Goal: Task Accomplishment & Management: Use online tool/utility

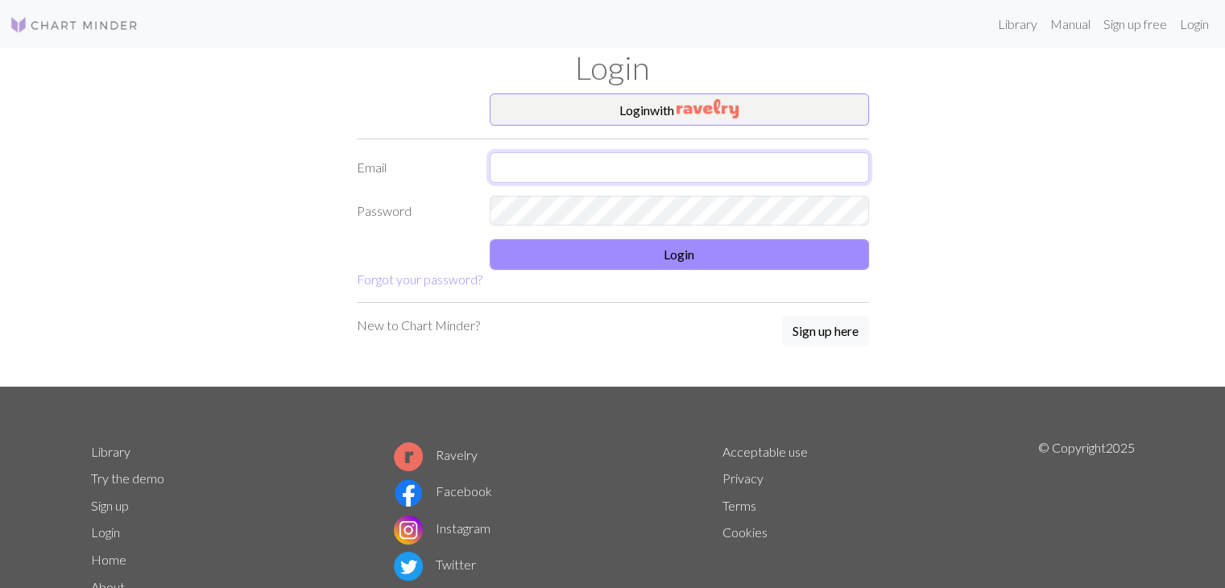
click at [612, 166] on input "text" at bounding box center [679, 167] width 379 height 31
type input "catavargasmackay2006@gmail.com"
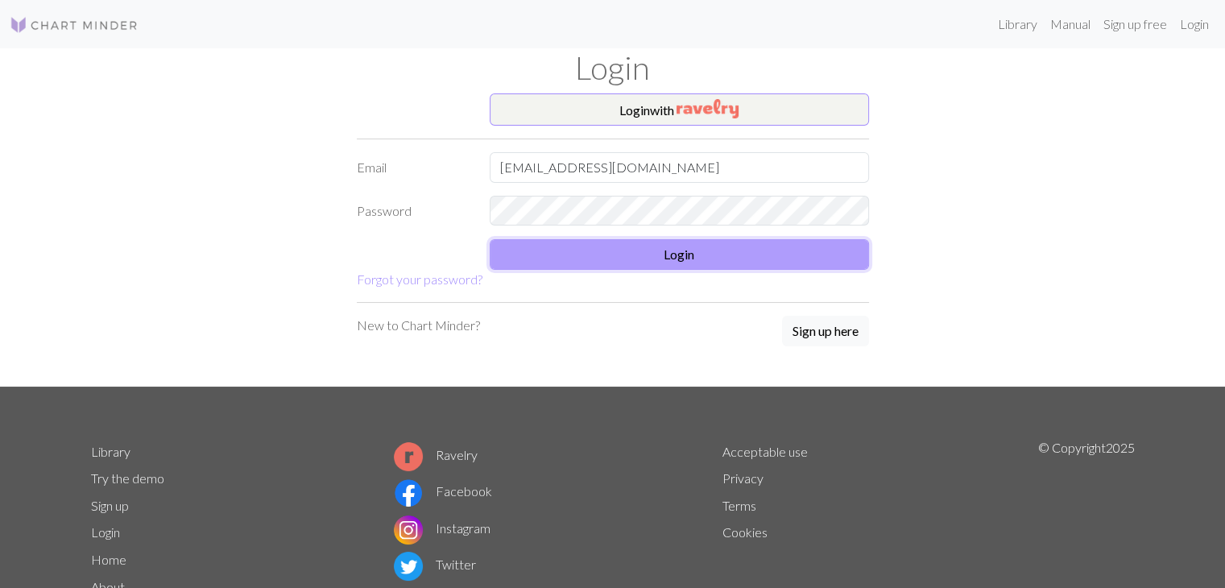
click at [511, 256] on button "Login" at bounding box center [679, 254] width 379 height 31
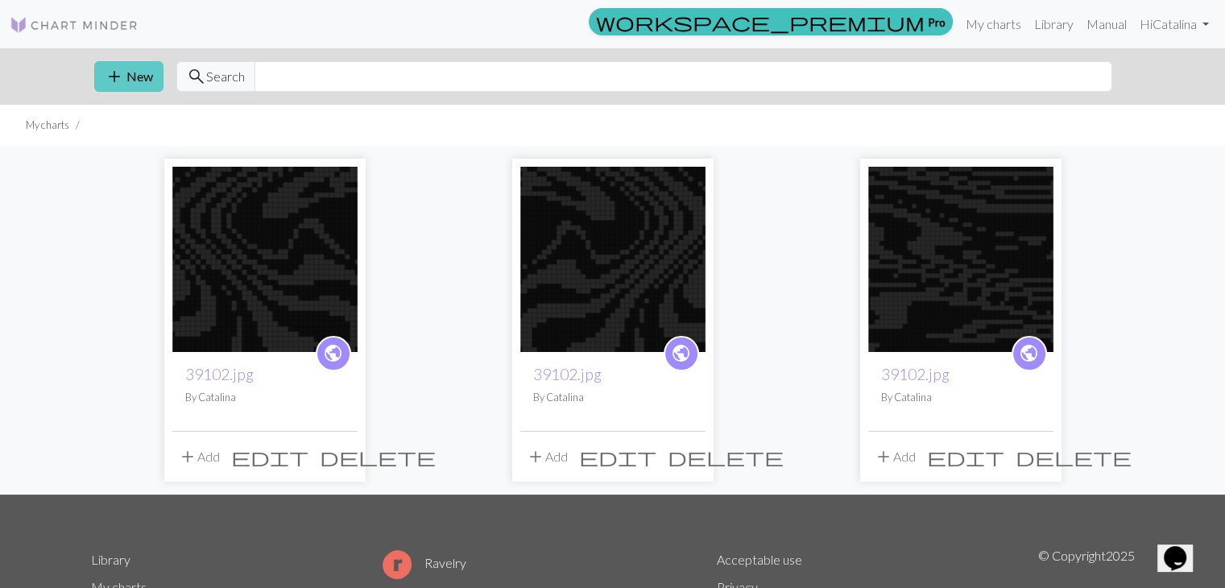
click at [151, 76] on button "add New" at bounding box center [128, 76] width 69 height 31
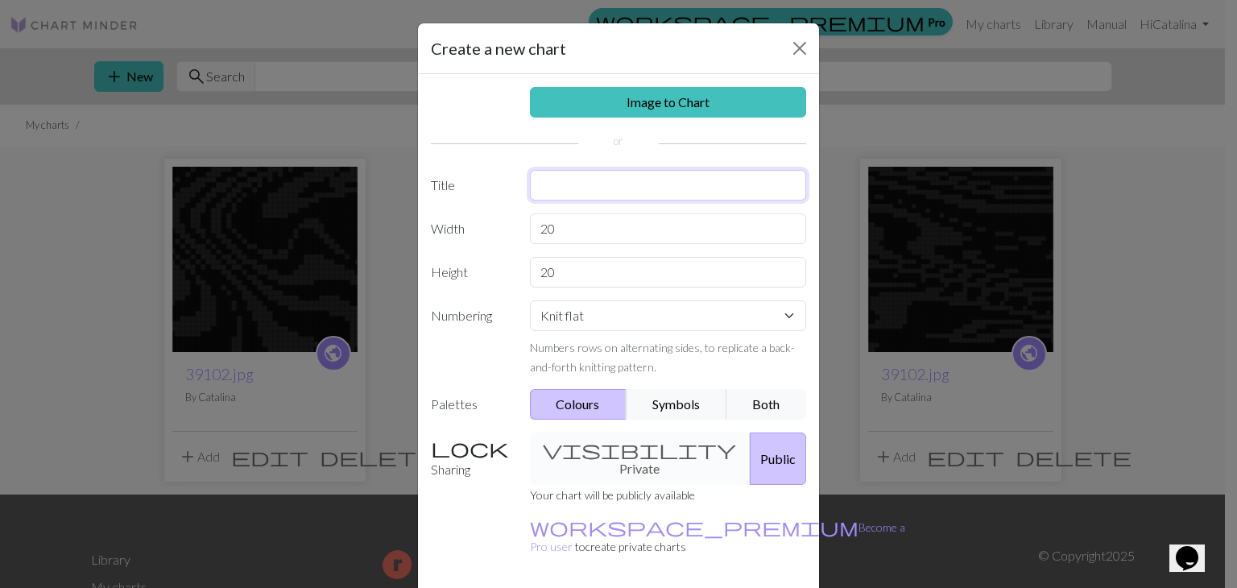
click at [566, 186] on input "text" at bounding box center [668, 185] width 277 height 31
type input "gorro 2"
click at [789, 48] on button "Close" at bounding box center [800, 48] width 26 height 26
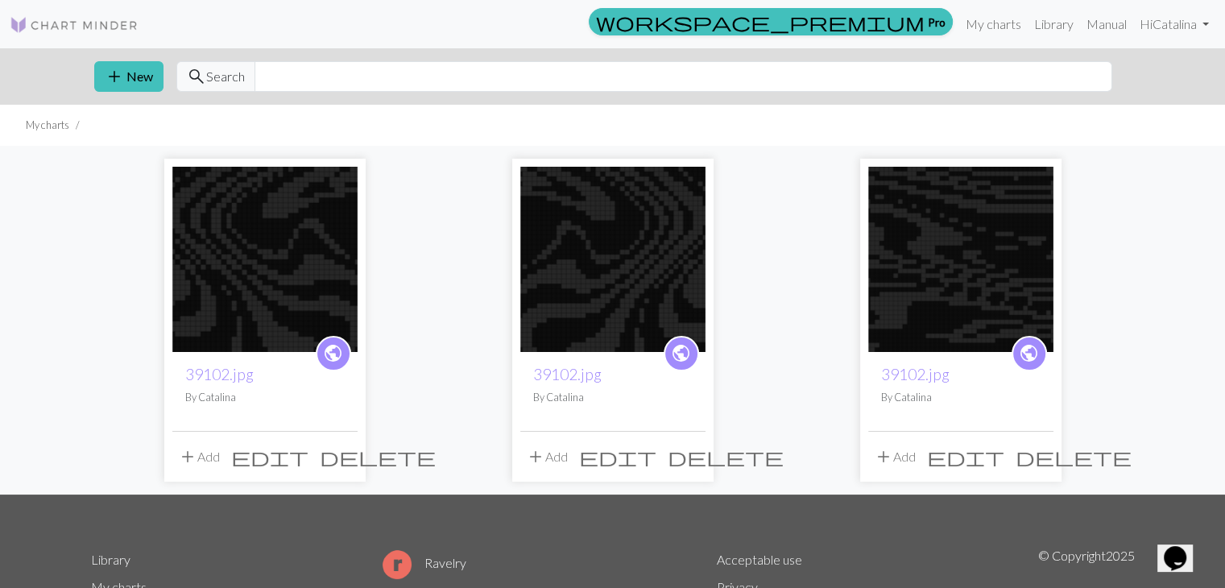
click at [1041, 454] on span "delete" at bounding box center [1073, 456] width 116 height 23
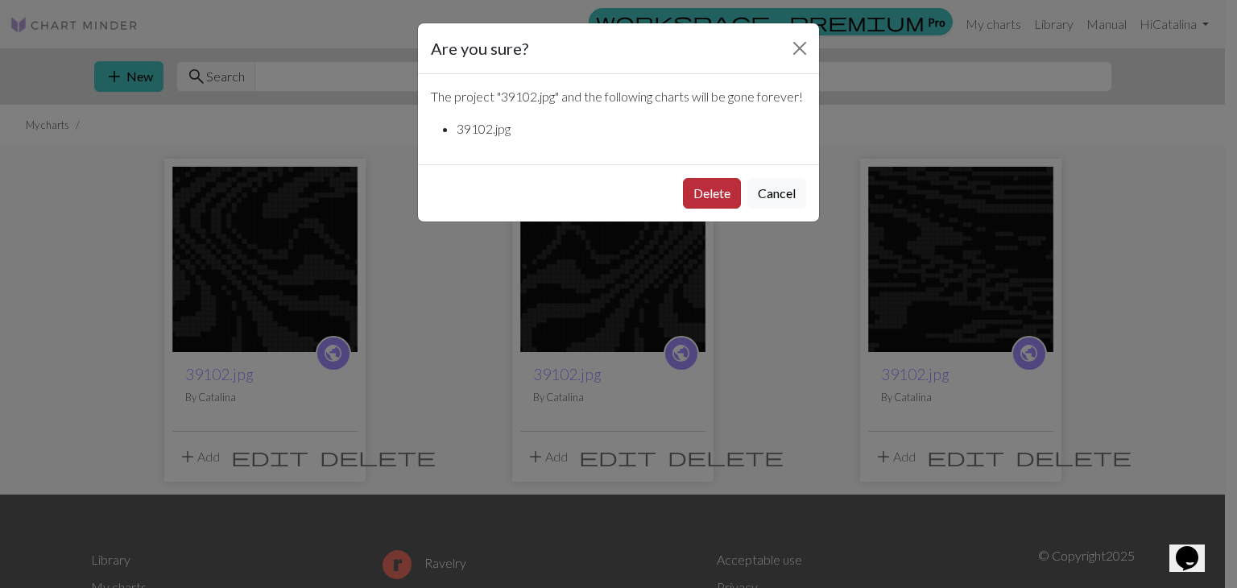
click at [715, 209] on button "Delete" at bounding box center [712, 193] width 58 height 31
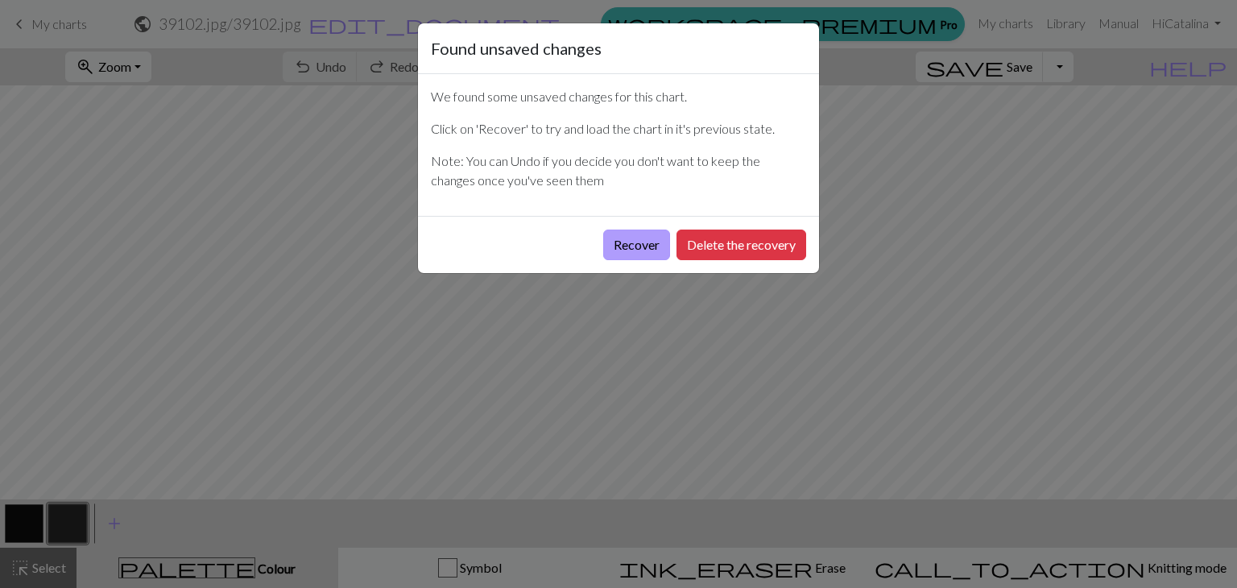
click at [643, 241] on button "Recover" at bounding box center [636, 244] width 67 height 31
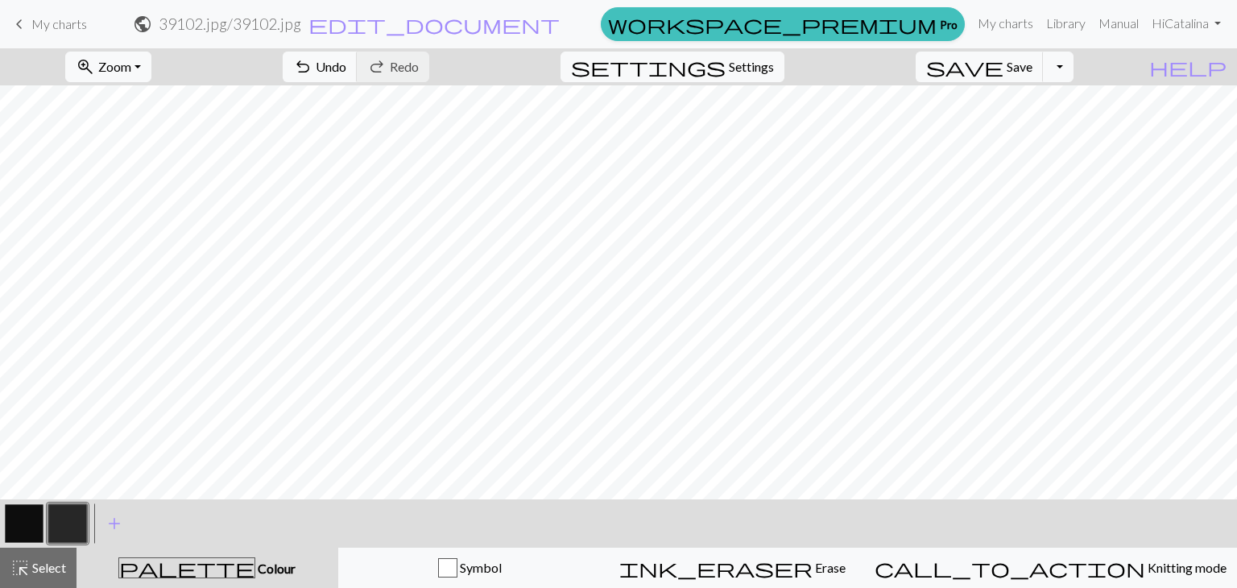
click at [16, 28] on span "keyboard_arrow_left" at bounding box center [19, 24] width 19 height 23
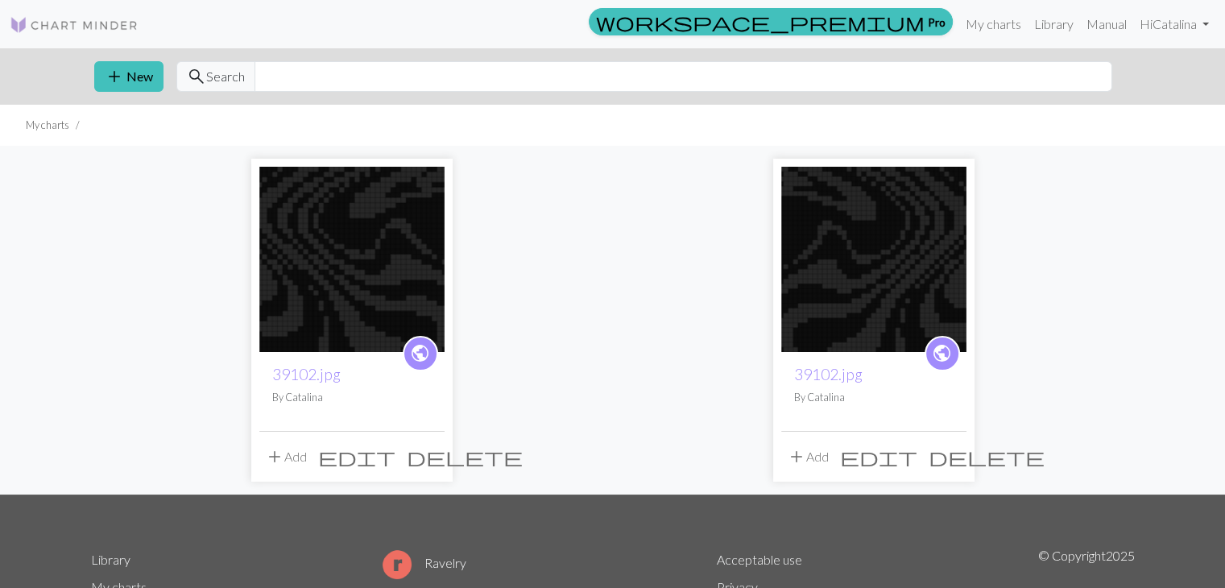
click at [955, 460] on span "delete" at bounding box center [986, 456] width 116 height 23
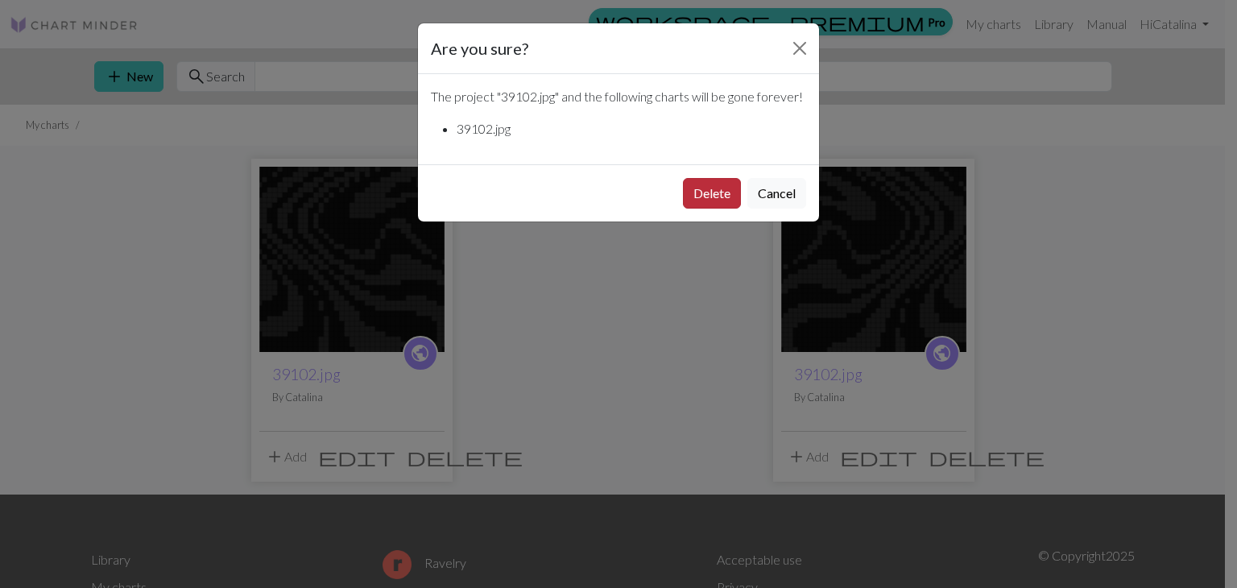
click at [694, 206] on button "Delete" at bounding box center [712, 193] width 58 height 31
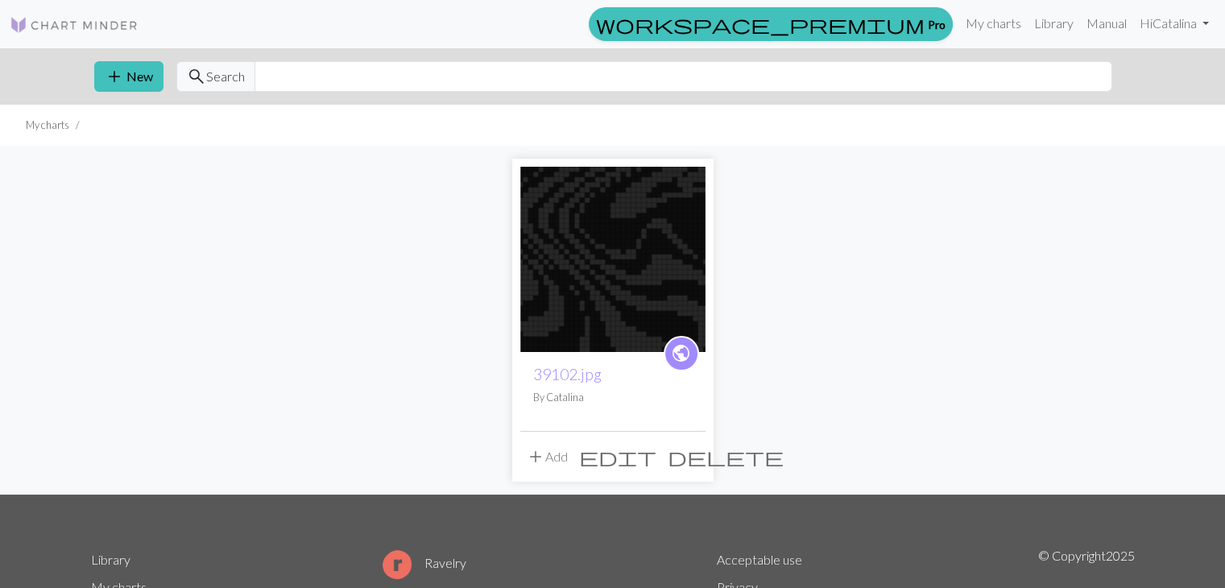
click at [693, 471] on button "delete" at bounding box center [725, 456] width 127 height 31
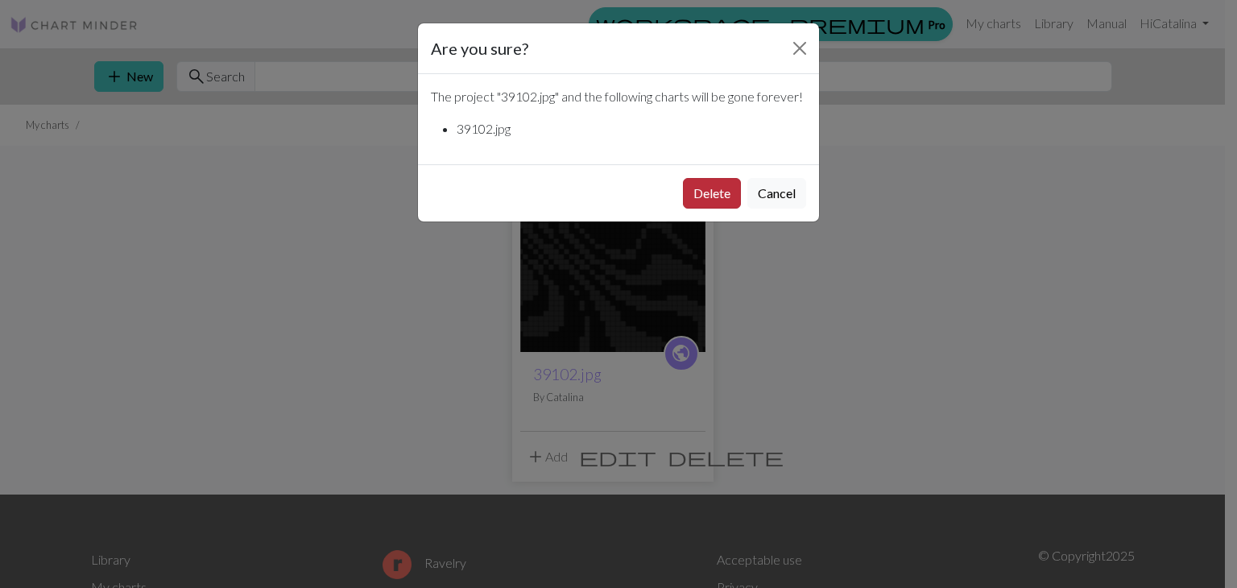
click at [706, 209] on button "Delete" at bounding box center [712, 193] width 58 height 31
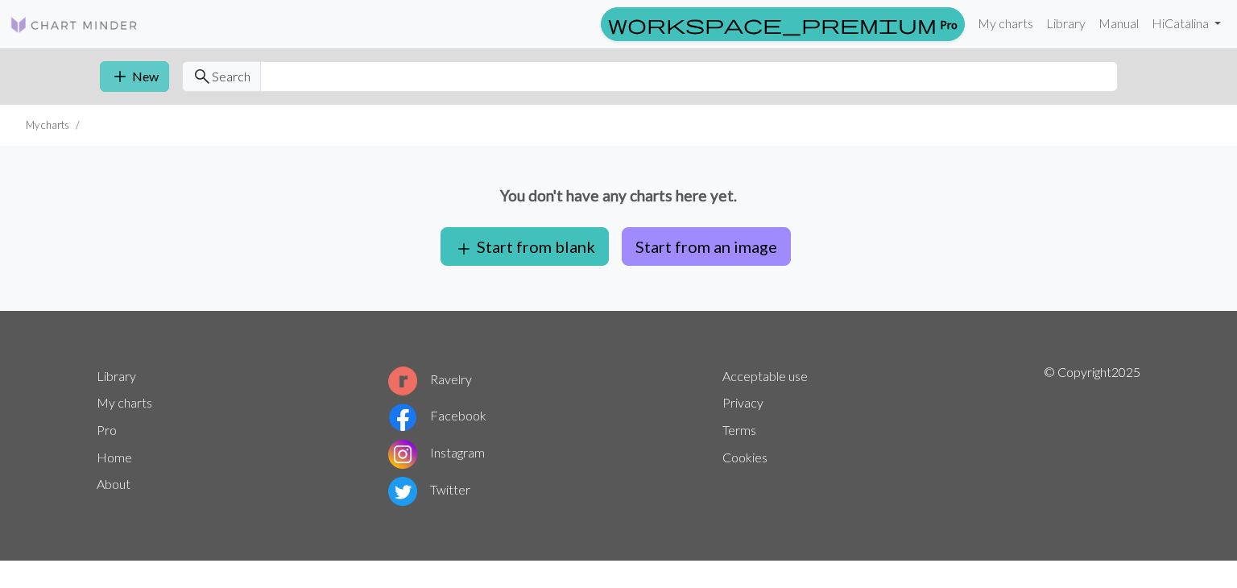
click at [132, 75] on button "add New" at bounding box center [134, 76] width 69 height 31
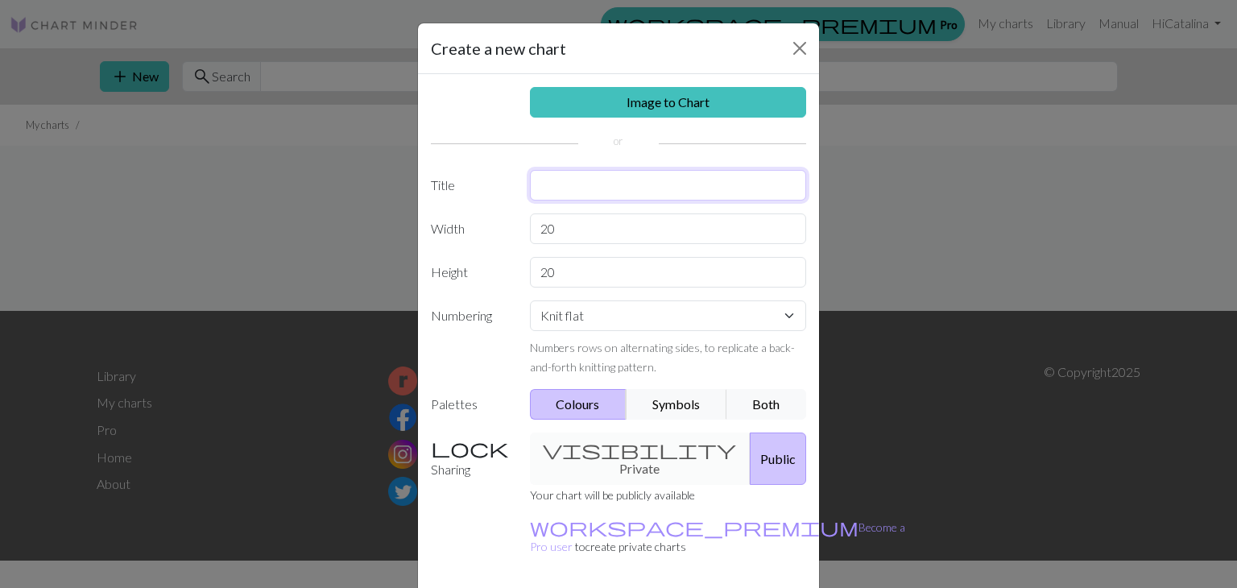
click at [550, 195] on input "text" at bounding box center [668, 185] width 277 height 31
type input "gorro 2"
click at [577, 225] on input "20" at bounding box center [668, 228] width 277 height 31
click at [567, 320] on select "Knit flat Knit in the round Lace knitting Cross stitch" at bounding box center [668, 315] width 277 height 31
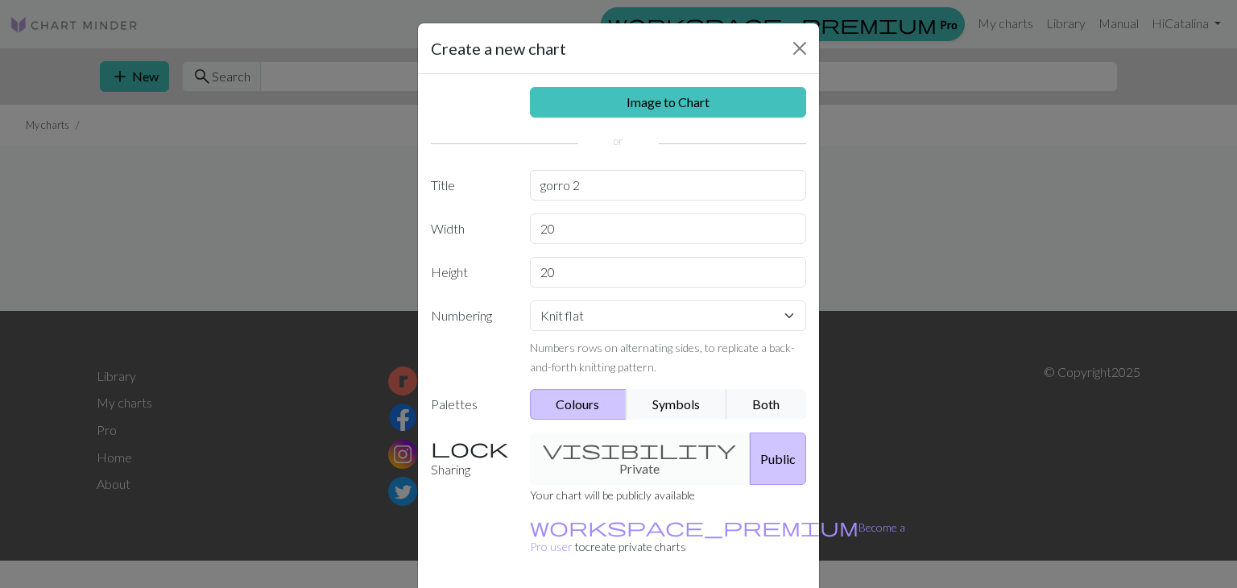
click at [554, 409] on button "Colours" at bounding box center [578, 404] width 97 height 31
click at [609, 452] on div "visibility Private Public" at bounding box center [668, 458] width 296 height 52
click at [664, 453] on div "visibility Private Public" at bounding box center [668, 458] width 296 height 52
click at [591, 485] on p "Your chart will be publicly available" at bounding box center [717, 494] width 375 height 19
click at [467, 456] on label "Sharing" at bounding box center [470, 458] width 99 height 52
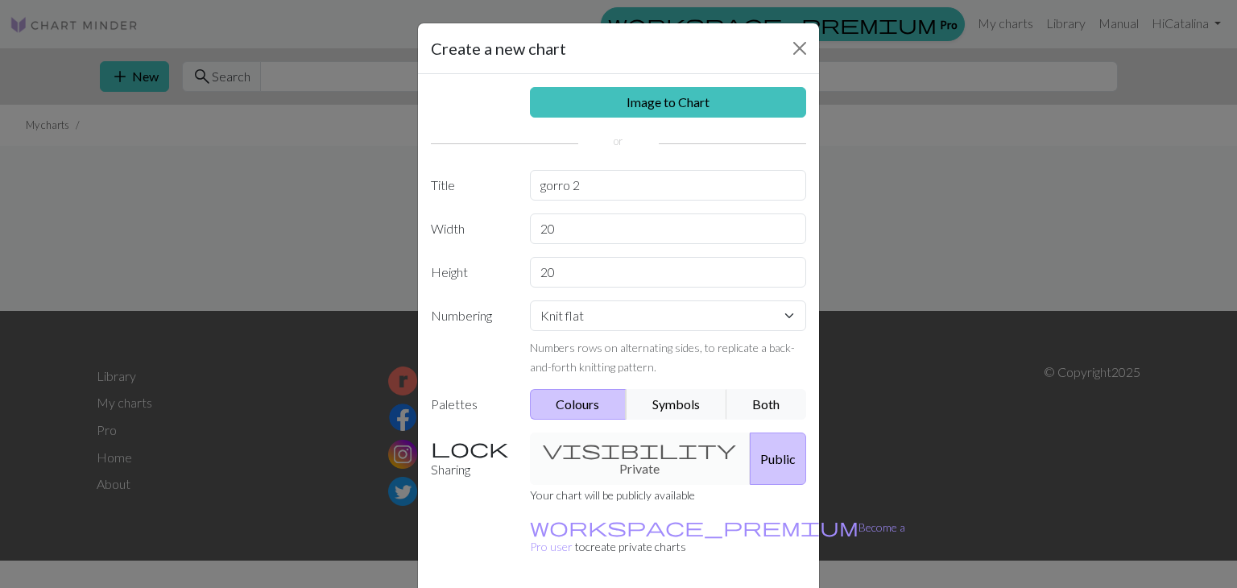
click at [750, 456] on button "Public" at bounding box center [778, 458] width 56 height 52
click at [647, 449] on div "visibility Private Public" at bounding box center [668, 458] width 296 height 52
click at [440, 450] on label "Sharing" at bounding box center [470, 458] width 99 height 52
click at [591, 226] on input "20" at bounding box center [668, 228] width 277 height 31
click at [667, 101] on link "Image to Chart" at bounding box center [668, 102] width 277 height 31
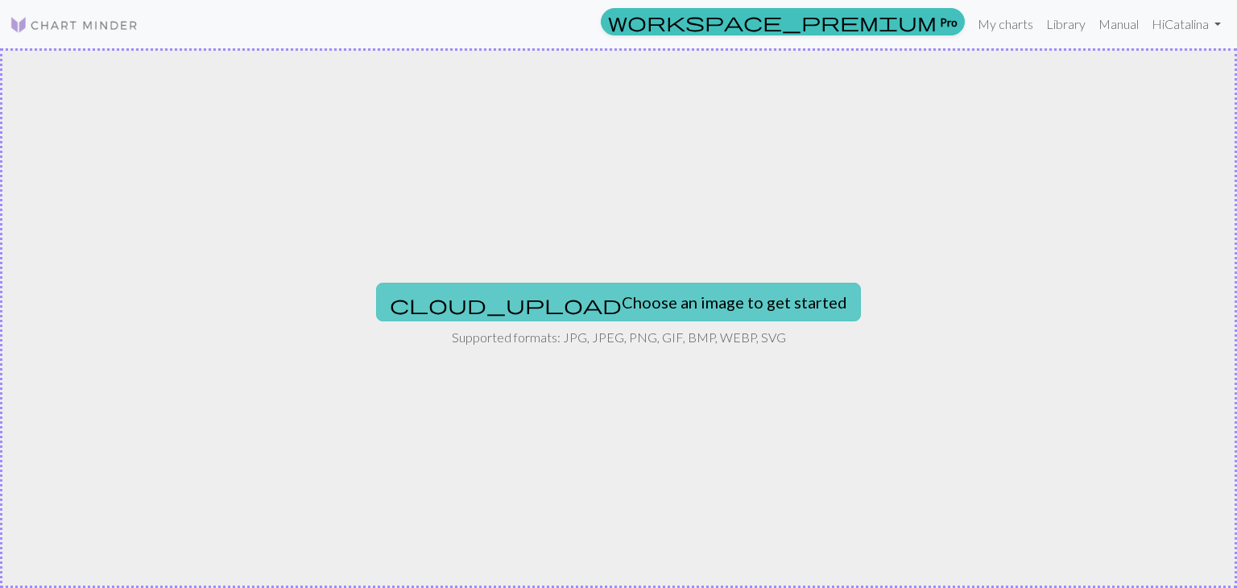
click at [637, 287] on button "cloud_upload Choose an image to get started" at bounding box center [618, 302] width 485 height 39
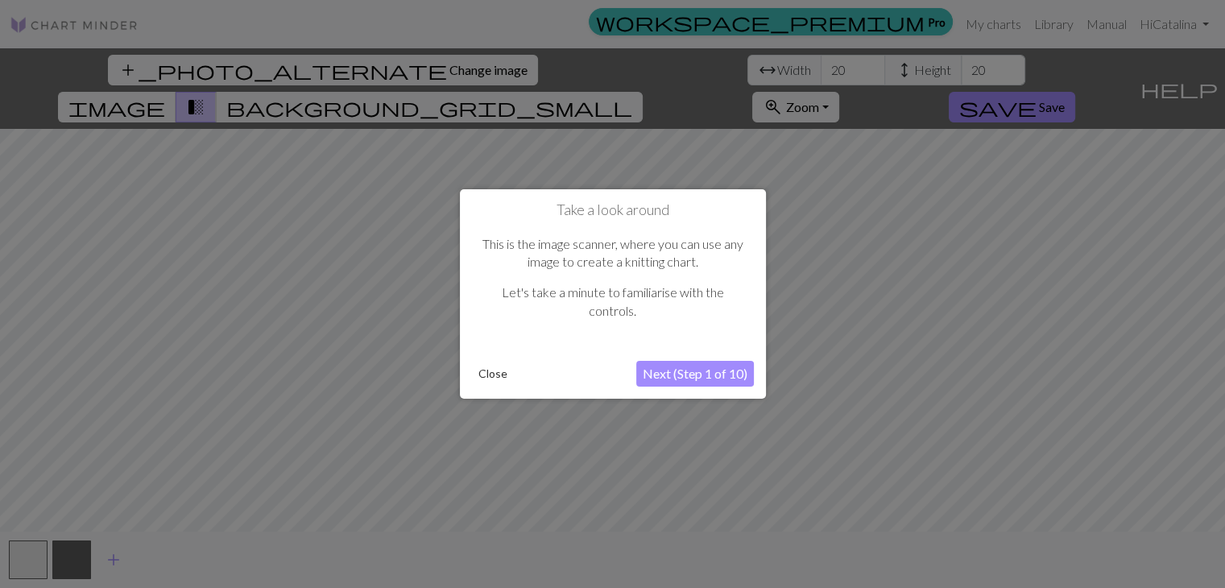
click at [701, 382] on button "Next (Step 1 of 10)" at bounding box center [695, 374] width 118 height 26
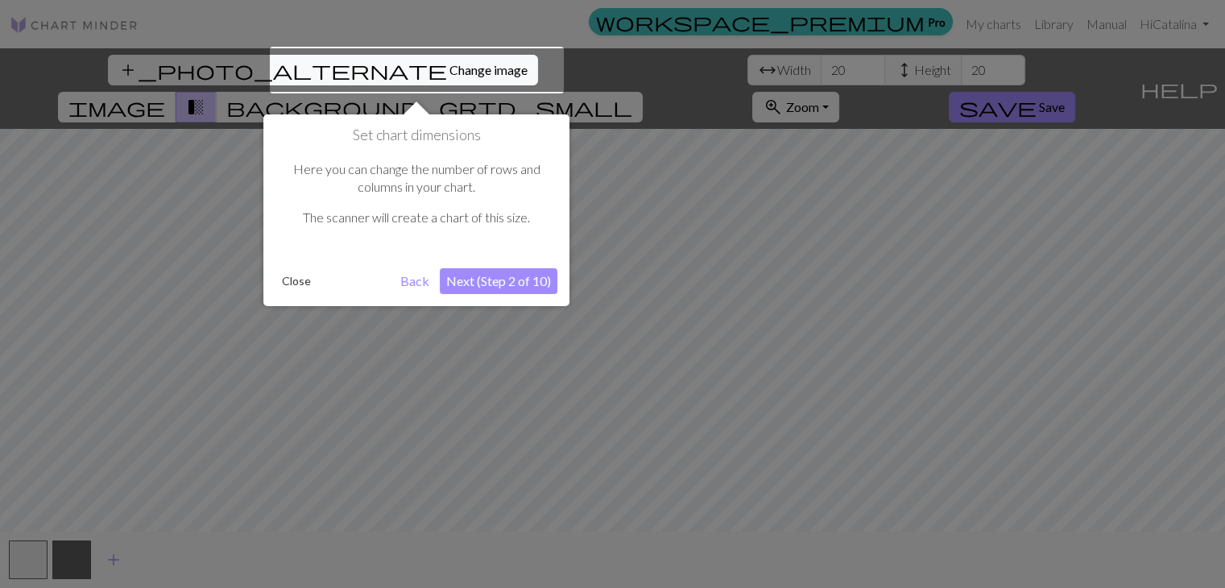
click at [279, 275] on button "Close" at bounding box center [296, 281] width 42 height 24
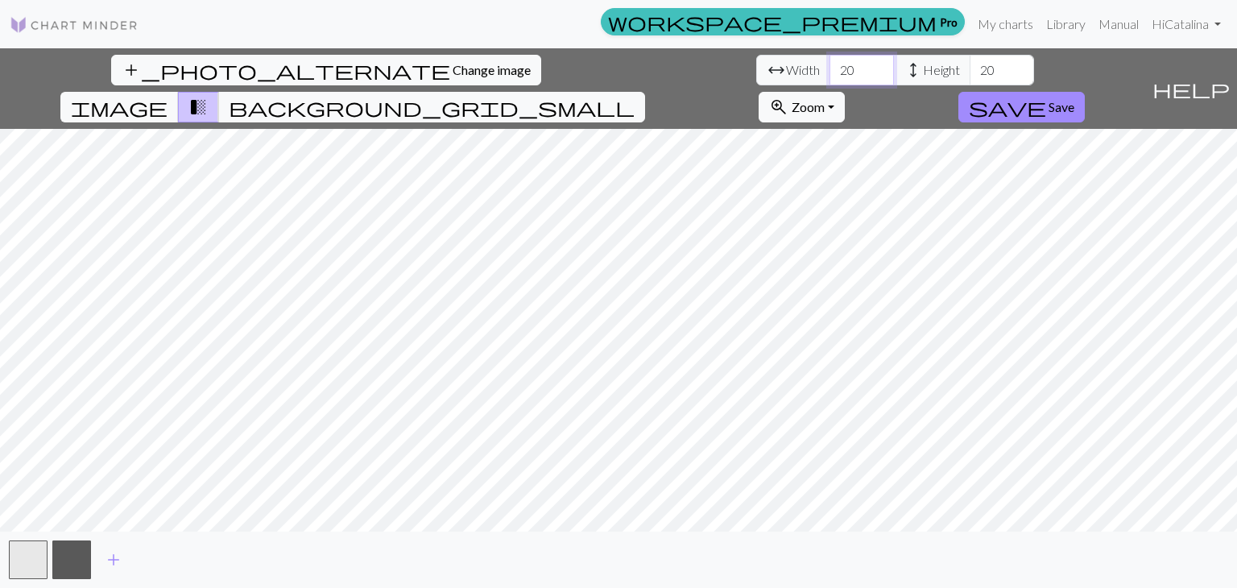
click at [829, 68] on input "20" at bounding box center [861, 70] width 64 height 31
type input "2"
type input "63"
click at [970, 64] on input "21" at bounding box center [1002, 70] width 64 height 31
type input "2"
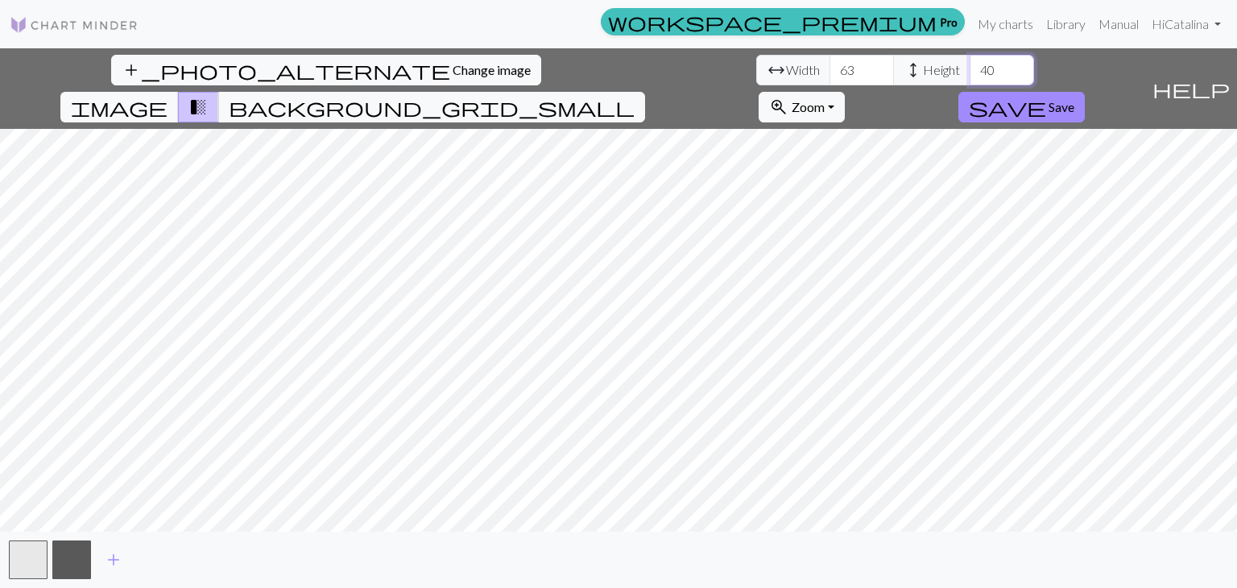
type input "40"
click at [645, 92] on button "background_grid_small" at bounding box center [431, 107] width 427 height 31
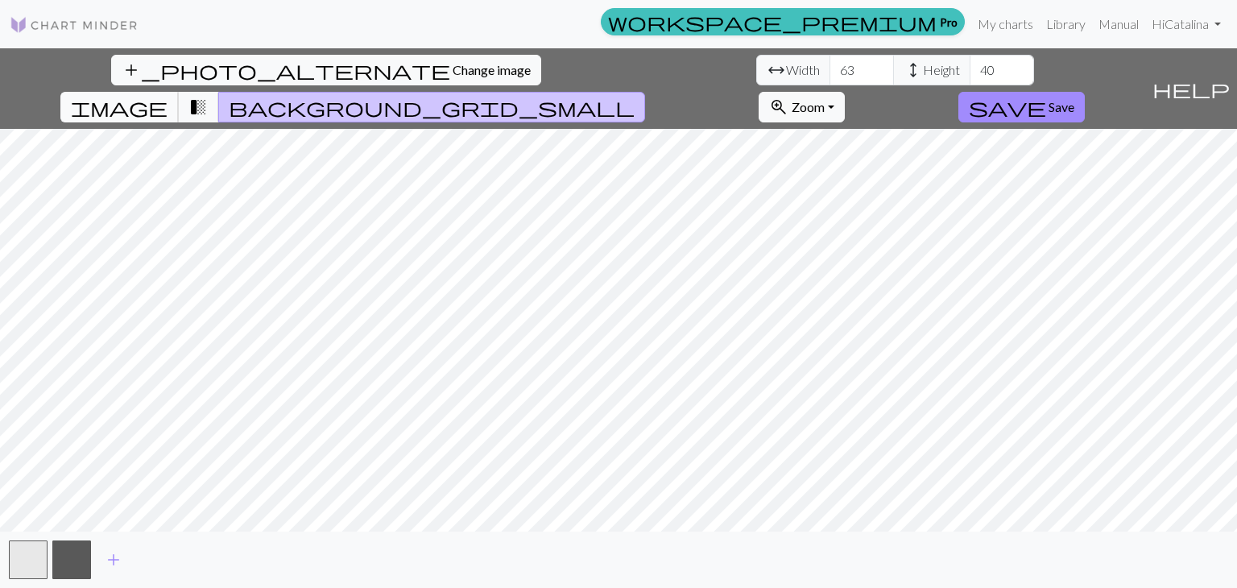
click at [167, 96] on span "image" at bounding box center [119, 107] width 97 height 23
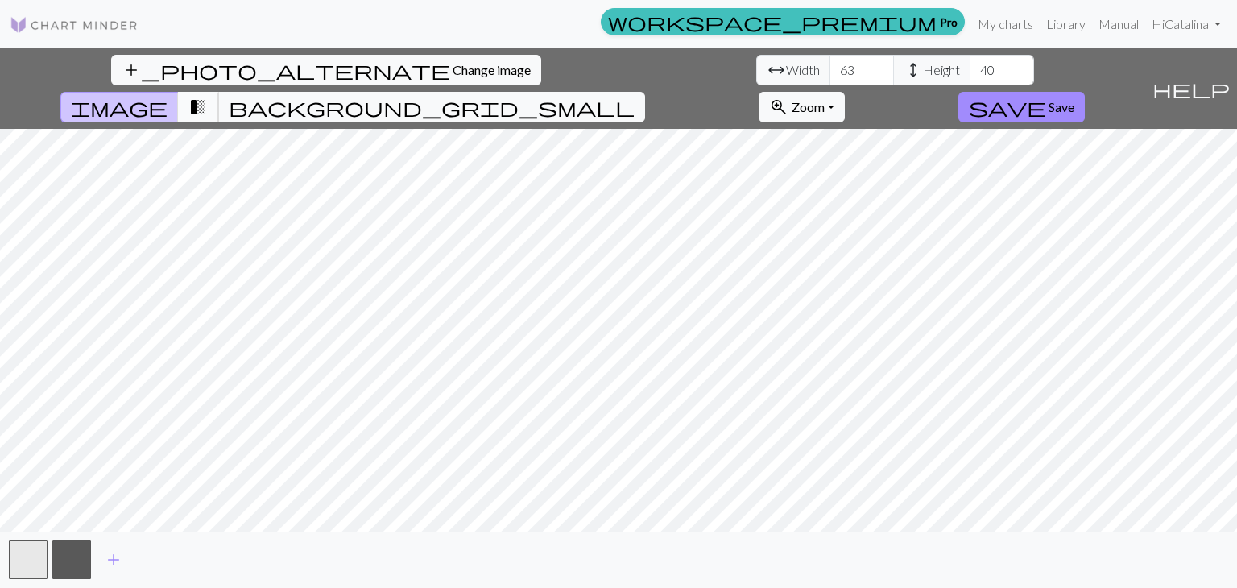
click at [208, 96] on span "transition_fade" at bounding box center [197, 107] width 19 height 23
click at [645, 92] on button "background_grid_small" at bounding box center [431, 107] width 427 height 31
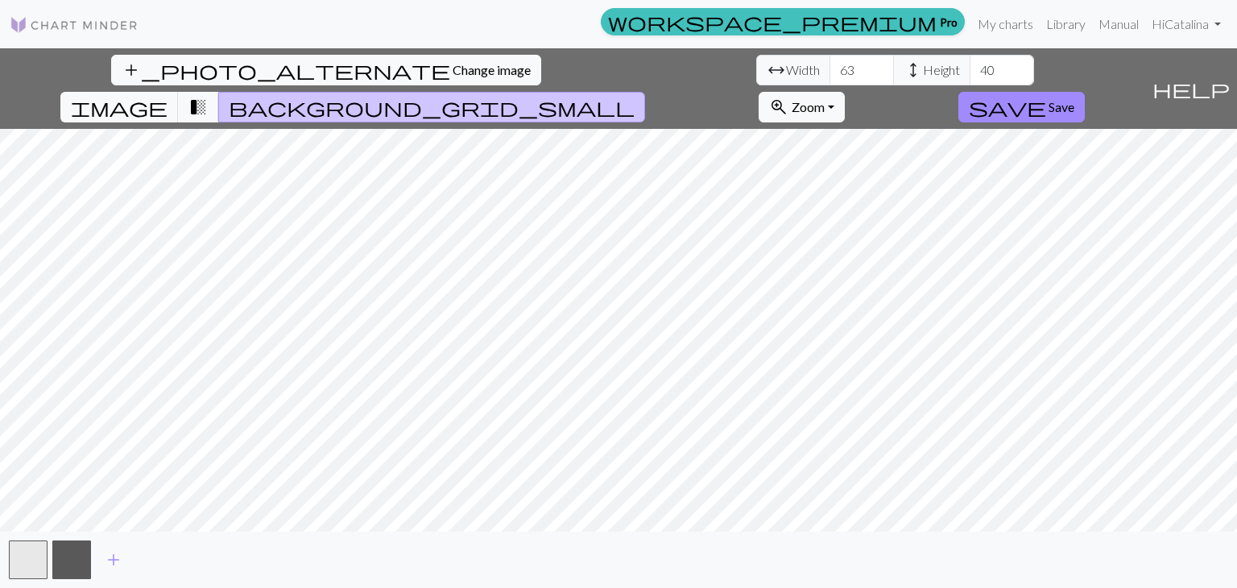
click at [635, 96] on span "background_grid_small" at bounding box center [432, 107] width 406 height 23
click at [934, 587] on html "This website uses cookies to ensure you get the best experience on our website.…" at bounding box center [618, 294] width 1237 height 588
click at [829, 68] on input "63" at bounding box center [861, 70] width 64 height 31
type input "6"
type input "70"
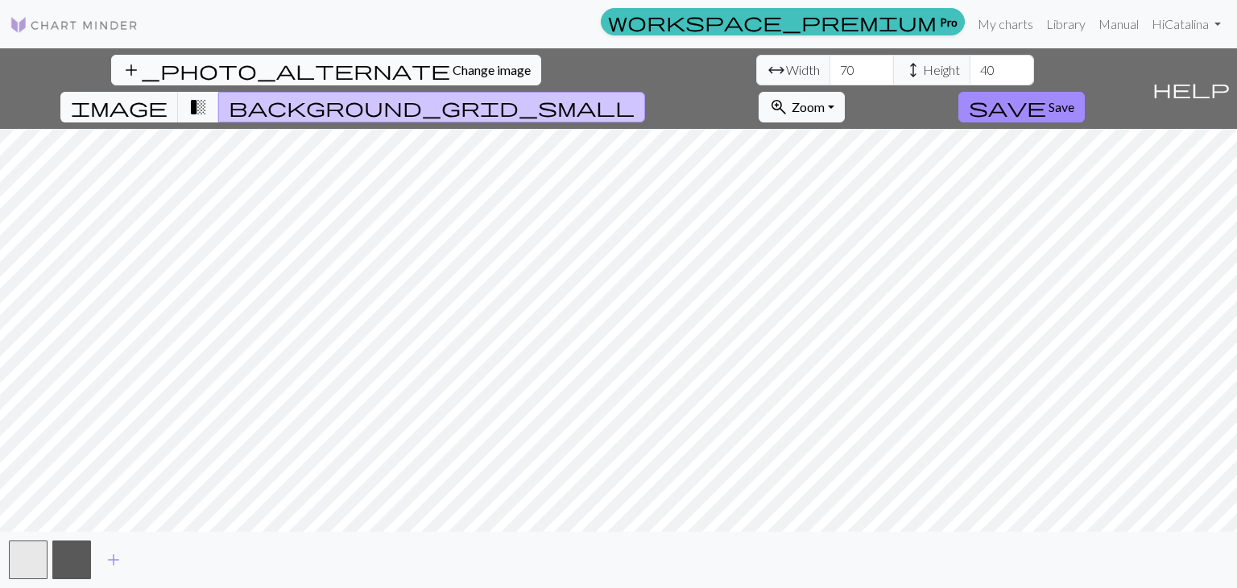
click at [122, 71] on span "add_photo_alternate" at bounding box center [286, 70] width 329 height 23
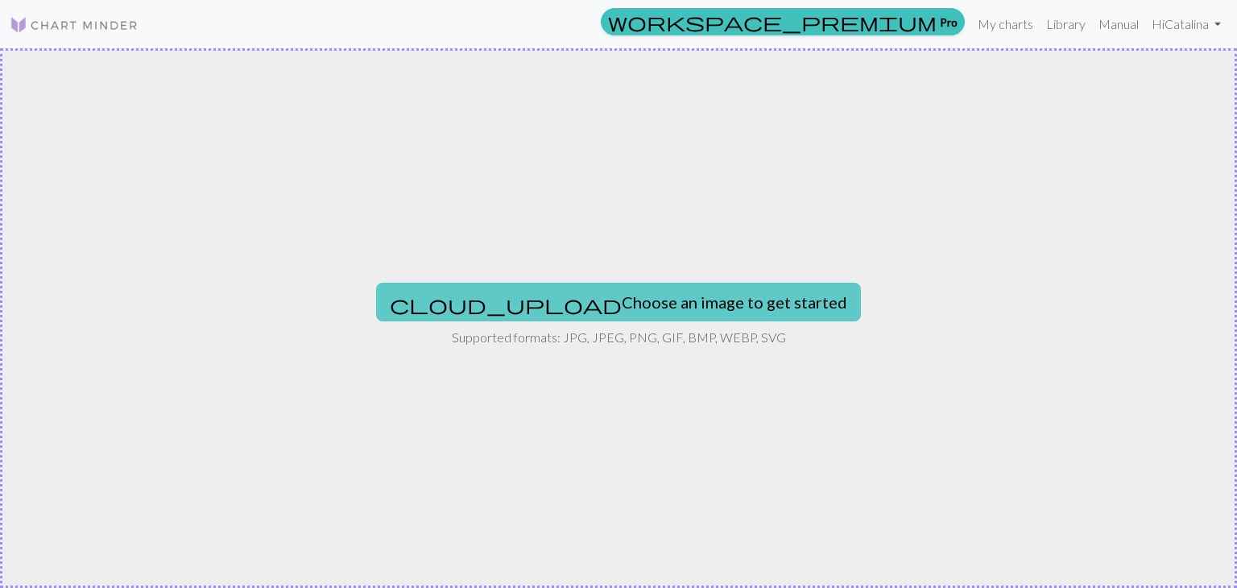
click at [631, 309] on button "cloud_upload Choose an image to get started" at bounding box center [618, 302] width 485 height 39
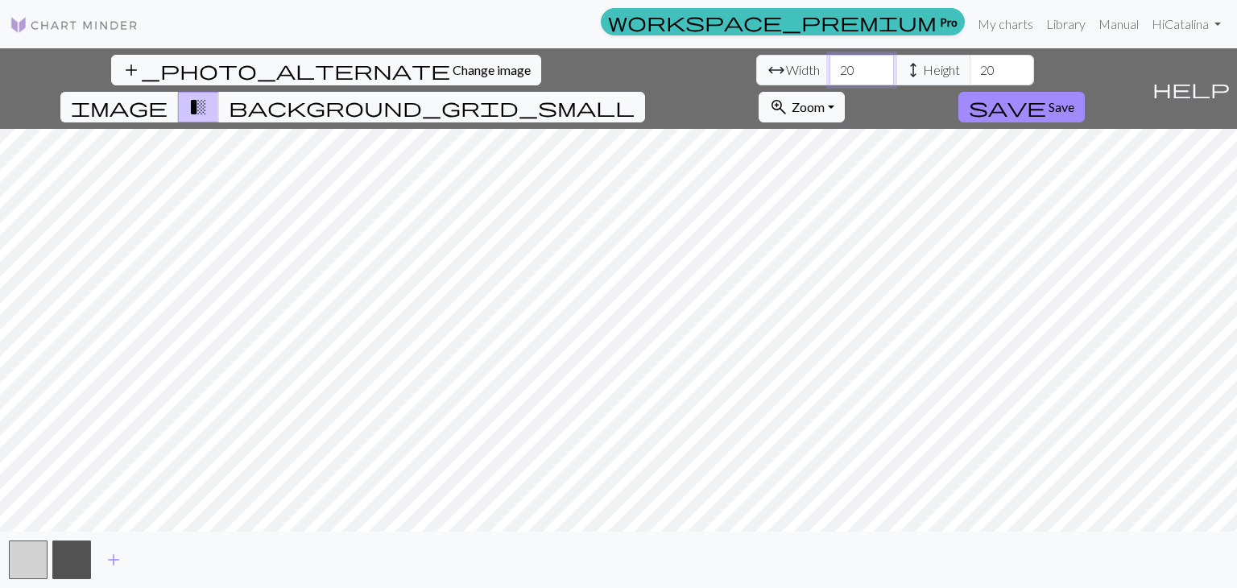
click at [829, 82] on input "20" at bounding box center [861, 70] width 64 height 31
type input "2"
type input "63"
click at [970, 70] on input "20" at bounding box center [1002, 70] width 64 height 31
type input "2"
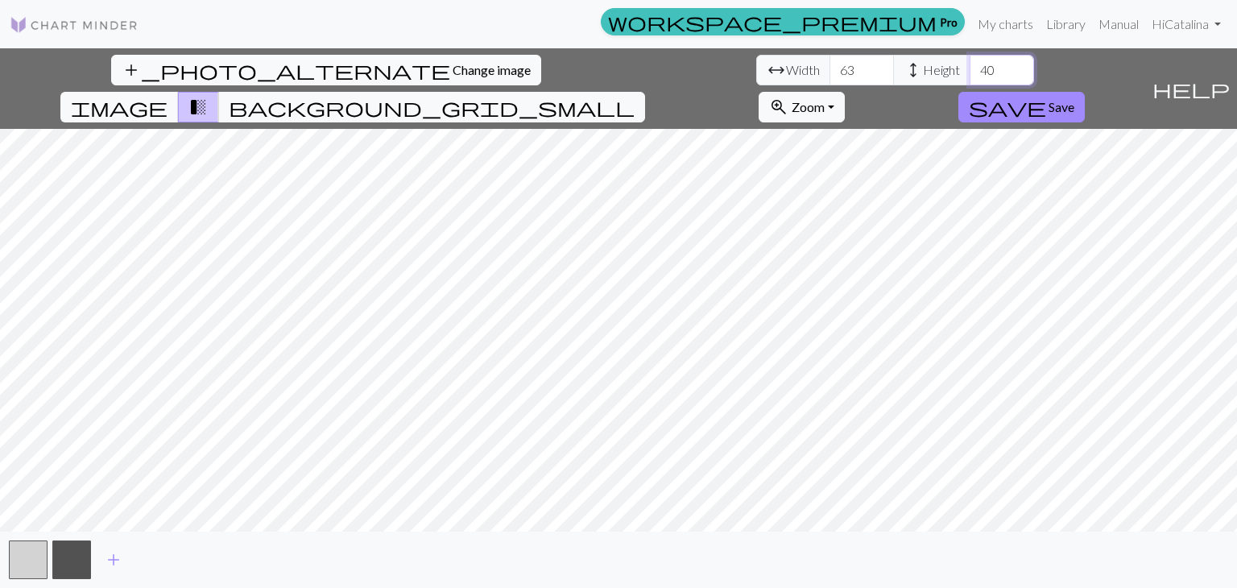
type input "40"
click at [757, 58] on div "add_photo_alternate Change image arrow_range Width 63 height Height 40 image tr…" at bounding box center [572, 88] width 1145 height 81
click at [635, 96] on span "background_grid_small" at bounding box center [432, 107] width 406 height 23
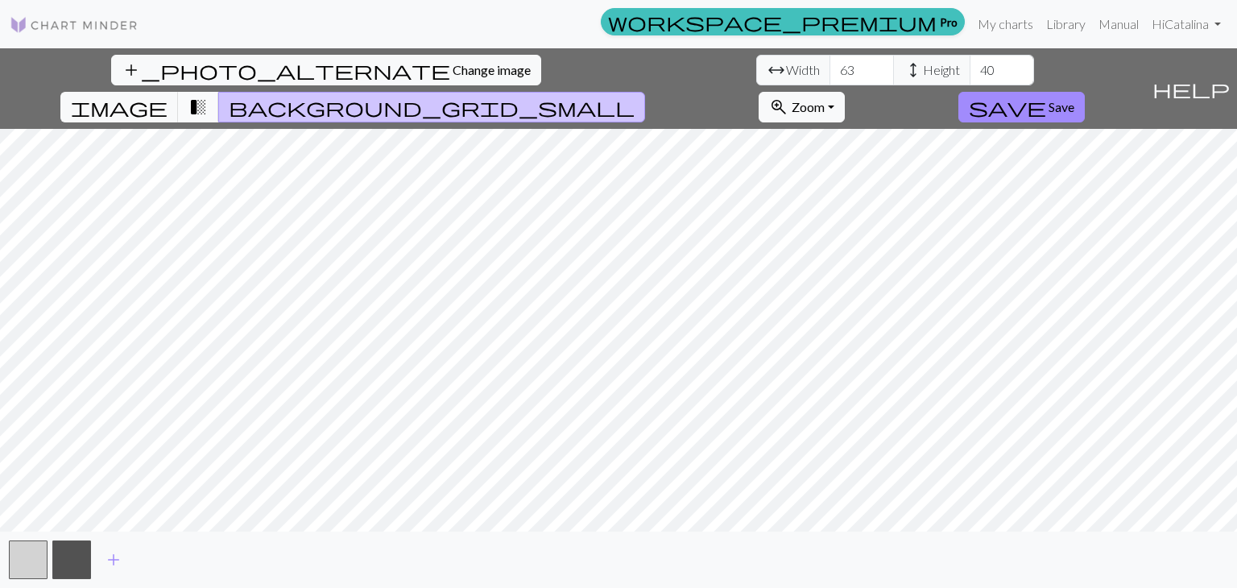
click at [208, 96] on span "transition_fade" at bounding box center [197, 107] width 19 height 23
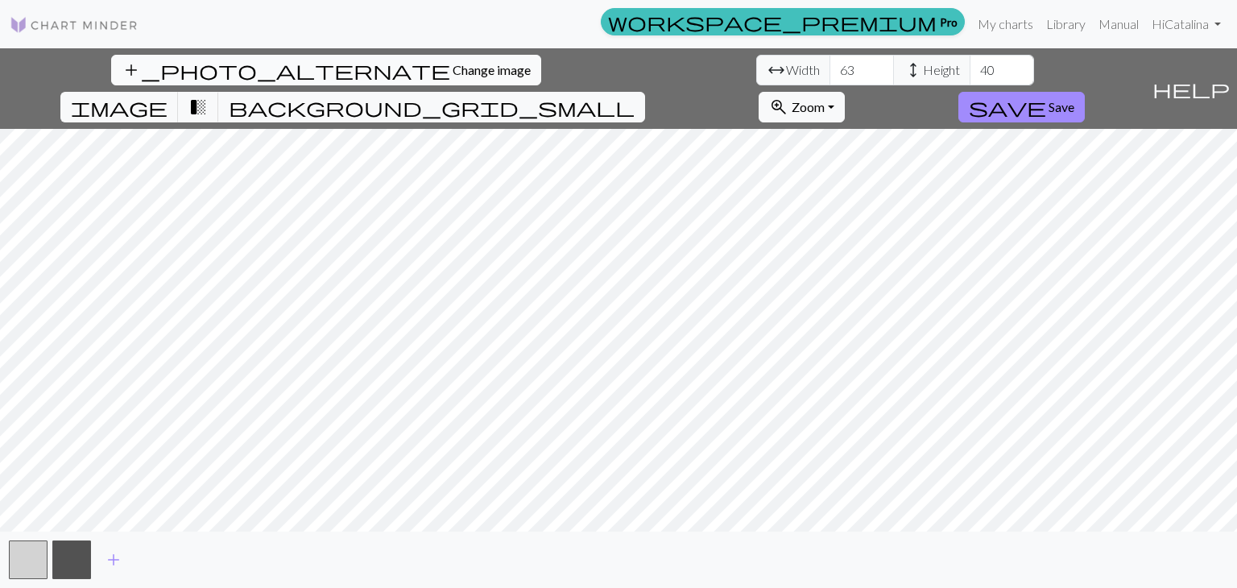
click at [453, 68] on span "Change image" at bounding box center [492, 69] width 78 height 15
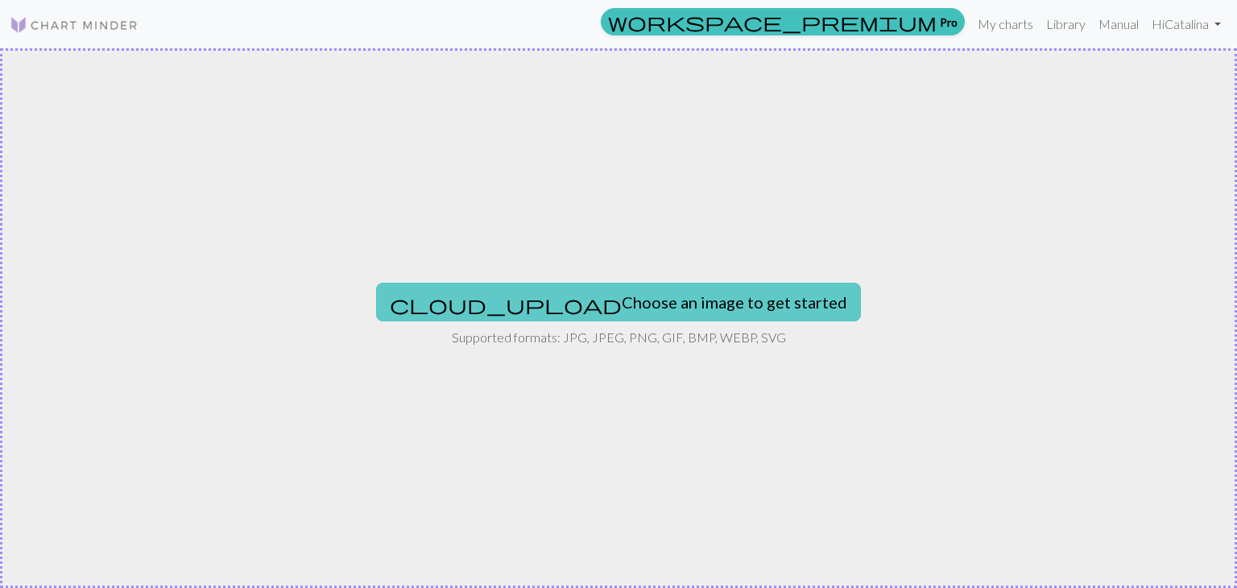
click at [609, 301] on button "cloud_upload Choose an image to get started" at bounding box center [618, 302] width 485 height 39
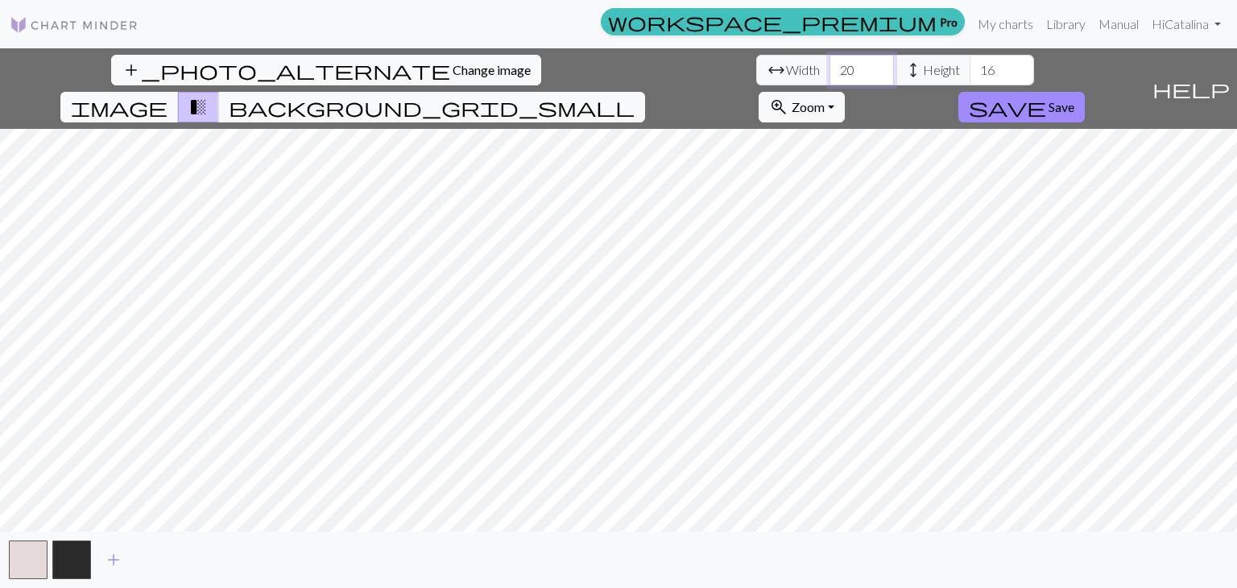
click at [829, 63] on input "20" at bounding box center [861, 70] width 64 height 31
type input "2"
type input "6"
type input "63"
click at [970, 65] on input "16" at bounding box center [1002, 70] width 64 height 31
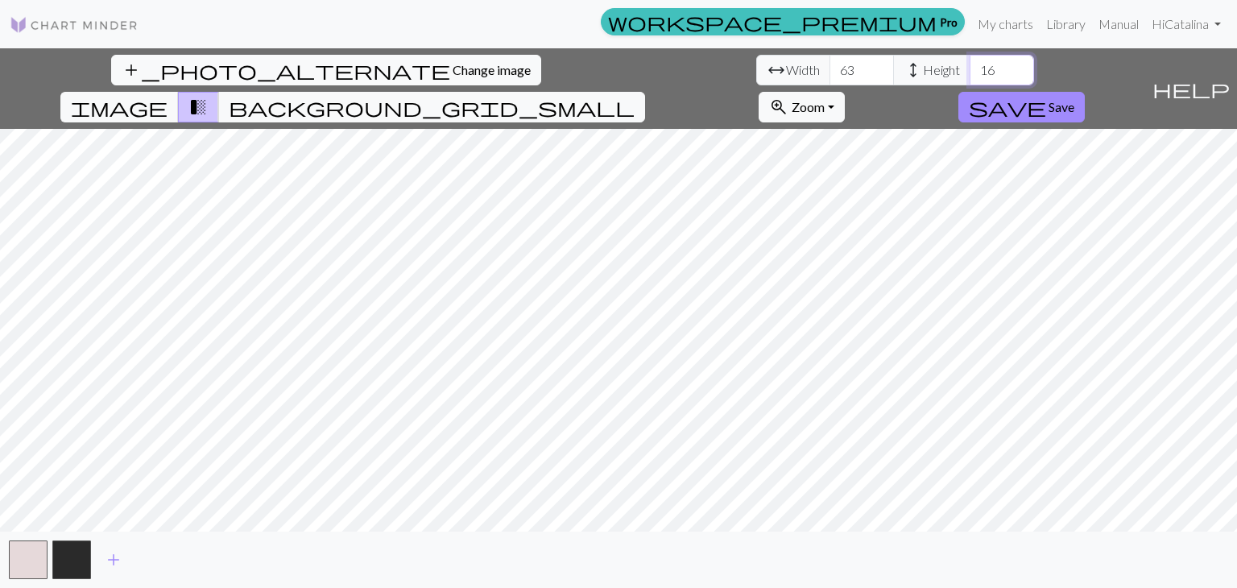
type input "1"
type input "40"
click at [1085, 86] on div "add_photo_alternate Change image arrow_range Width 63 height Height 40 image tr…" at bounding box center [618, 318] width 1237 height 540
click at [635, 96] on span "background_grid_small" at bounding box center [432, 107] width 406 height 23
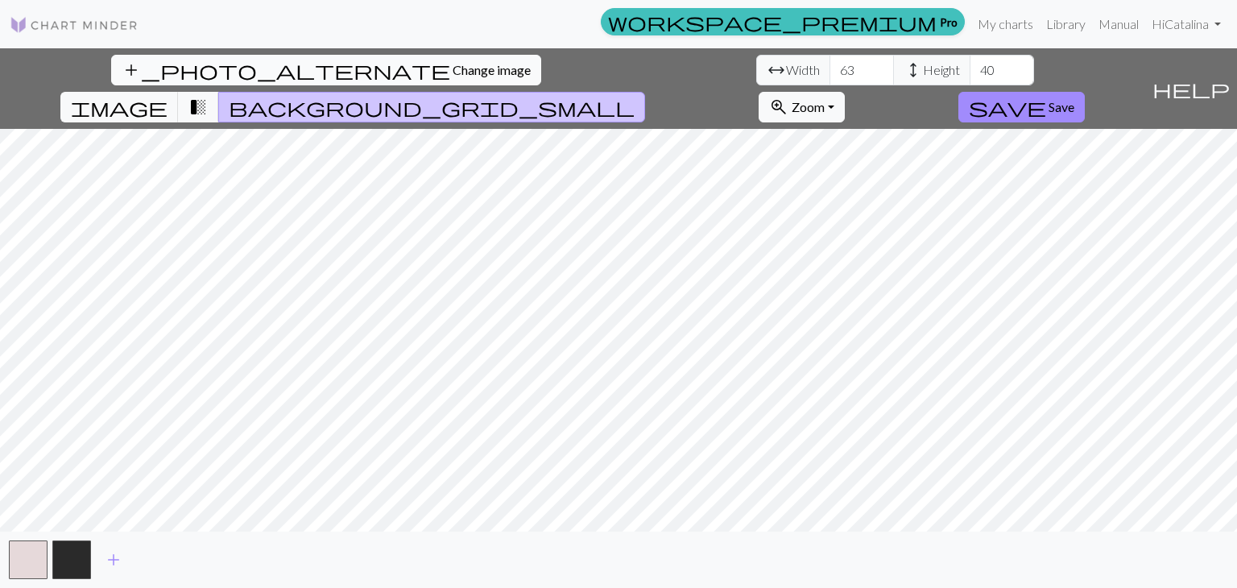
click at [453, 74] on span "Change image" at bounding box center [492, 69] width 78 height 15
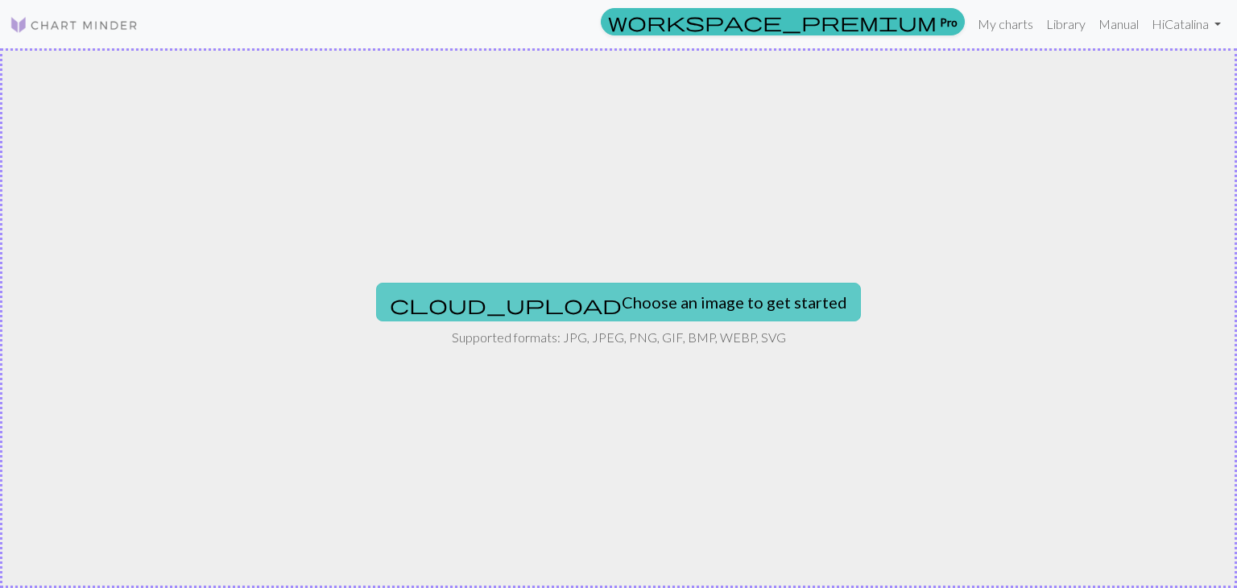
click at [589, 298] on button "cloud_upload Choose an image to get started" at bounding box center [618, 302] width 485 height 39
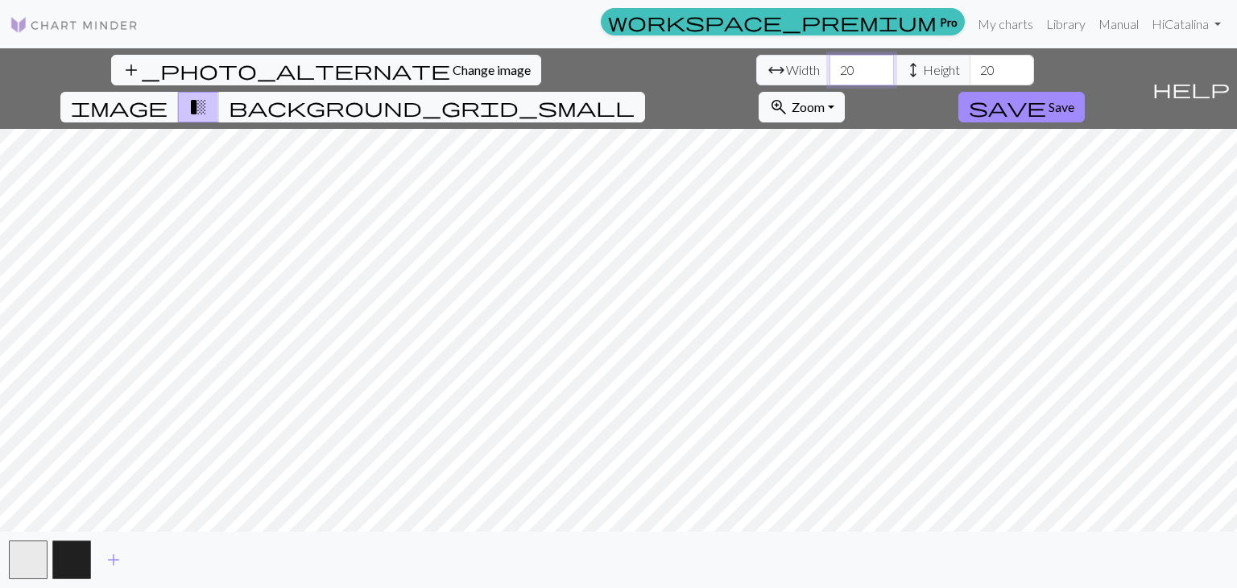
click at [829, 64] on input "20" at bounding box center [861, 70] width 64 height 31
type input "2"
type input "63"
click at [970, 76] on input "20" at bounding box center [1002, 70] width 64 height 31
type input "2"
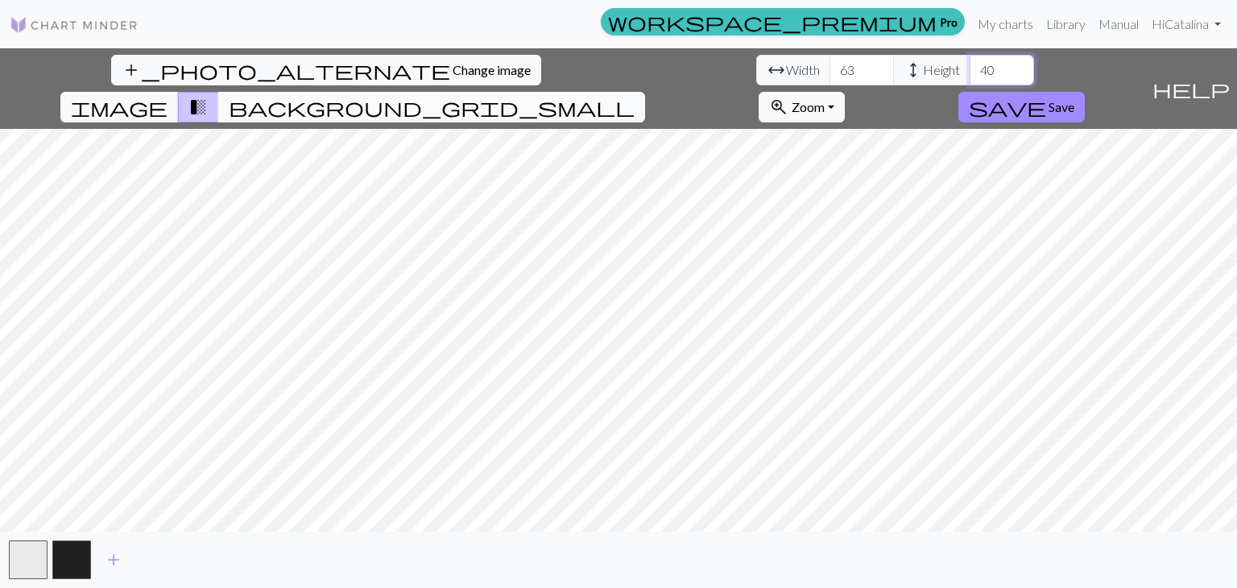
type input "40"
click at [635, 96] on span "background_grid_small" at bounding box center [432, 107] width 406 height 23
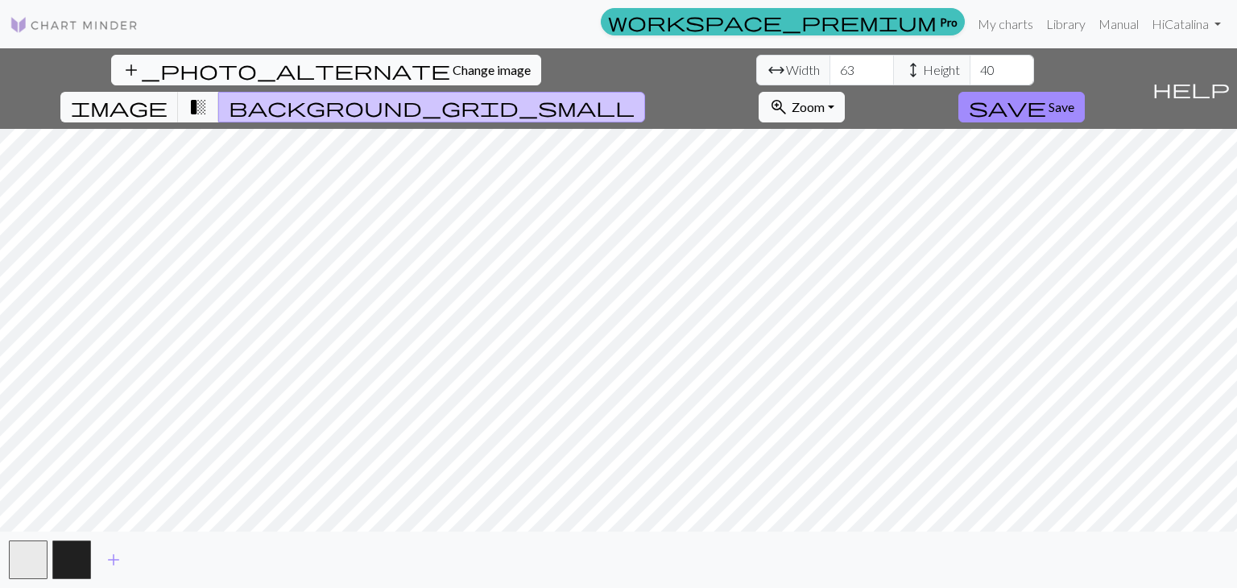
click at [453, 75] on span "Change image" at bounding box center [492, 69] width 78 height 15
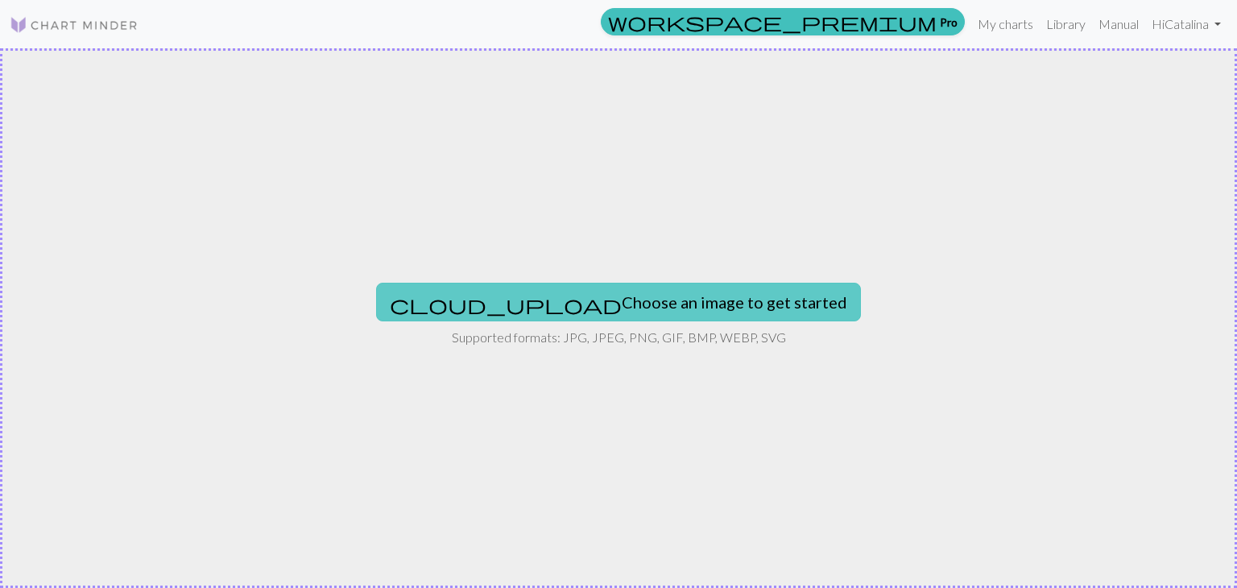
click at [628, 304] on button "cloud_upload Choose an image to get started" at bounding box center [618, 302] width 485 height 39
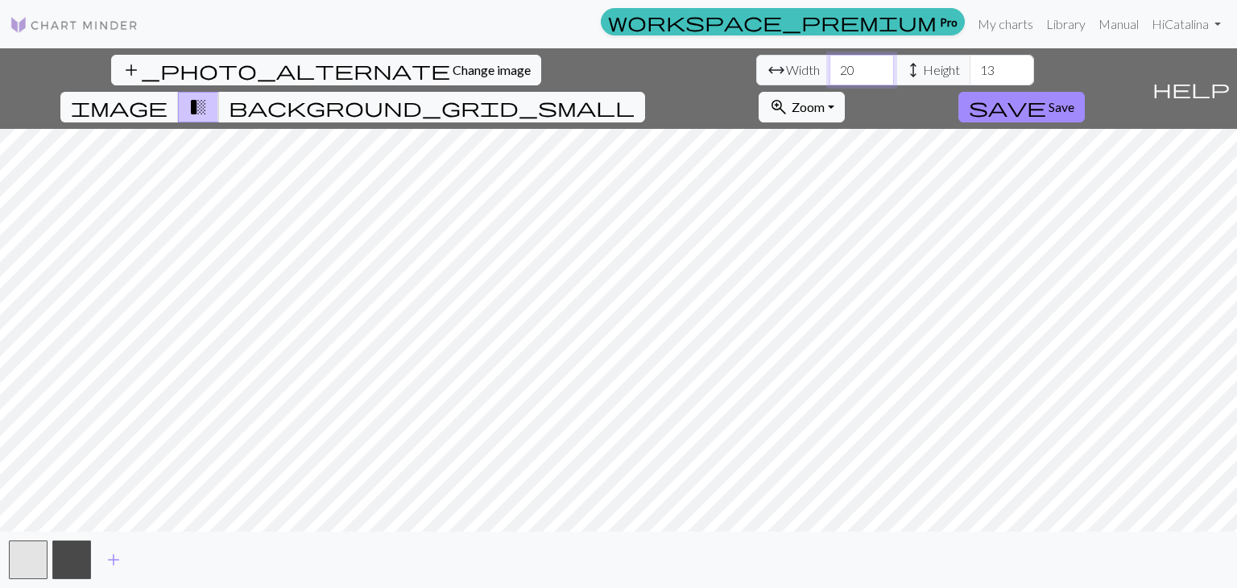
click at [829, 68] on input "20" at bounding box center [861, 70] width 64 height 31
type input "2"
type input "63"
click at [970, 72] on input "13" at bounding box center [1002, 70] width 64 height 31
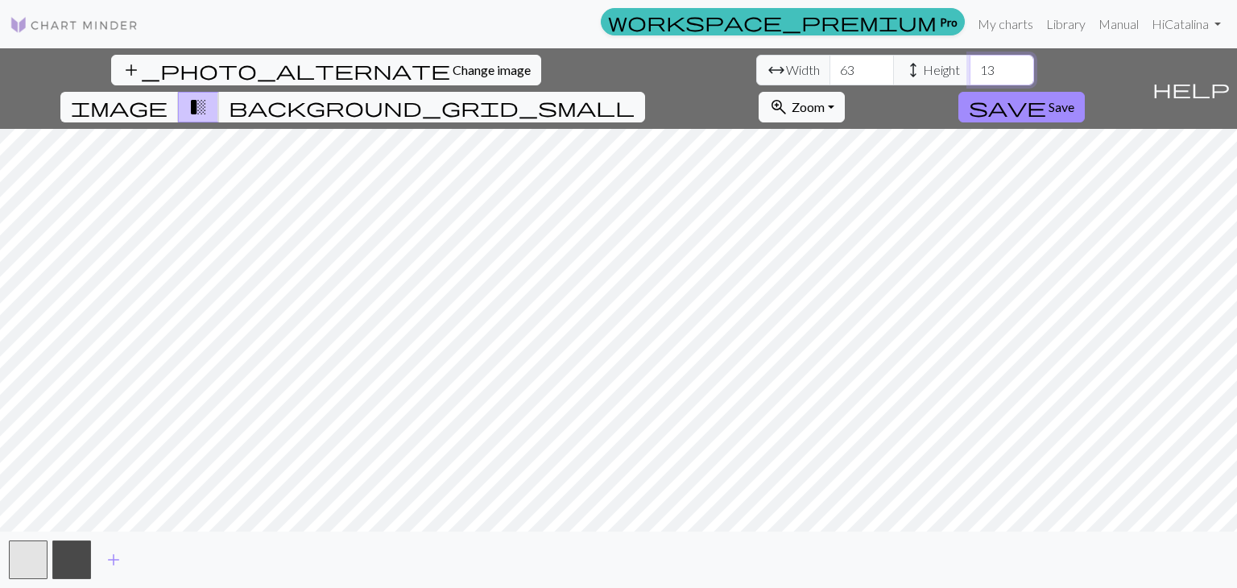
type input "1"
type input "40"
click at [1015, 66] on div "add_photo_alternate Change image arrow_range Width 63 height Height 40 image tr…" at bounding box center [618, 318] width 1237 height 540
click at [635, 96] on span "background_grid_small" at bounding box center [432, 107] width 406 height 23
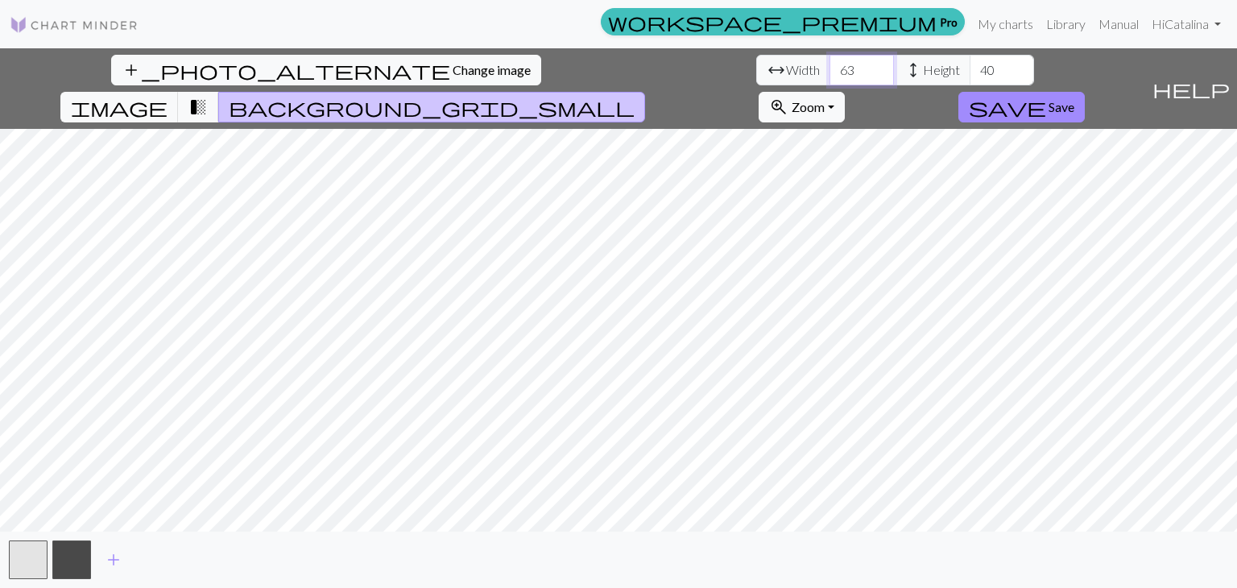
click at [829, 68] on input "63" at bounding box center [861, 70] width 64 height 31
type input "6"
type input "40"
click at [970, 64] on input "40" at bounding box center [1002, 70] width 64 height 31
type input "4"
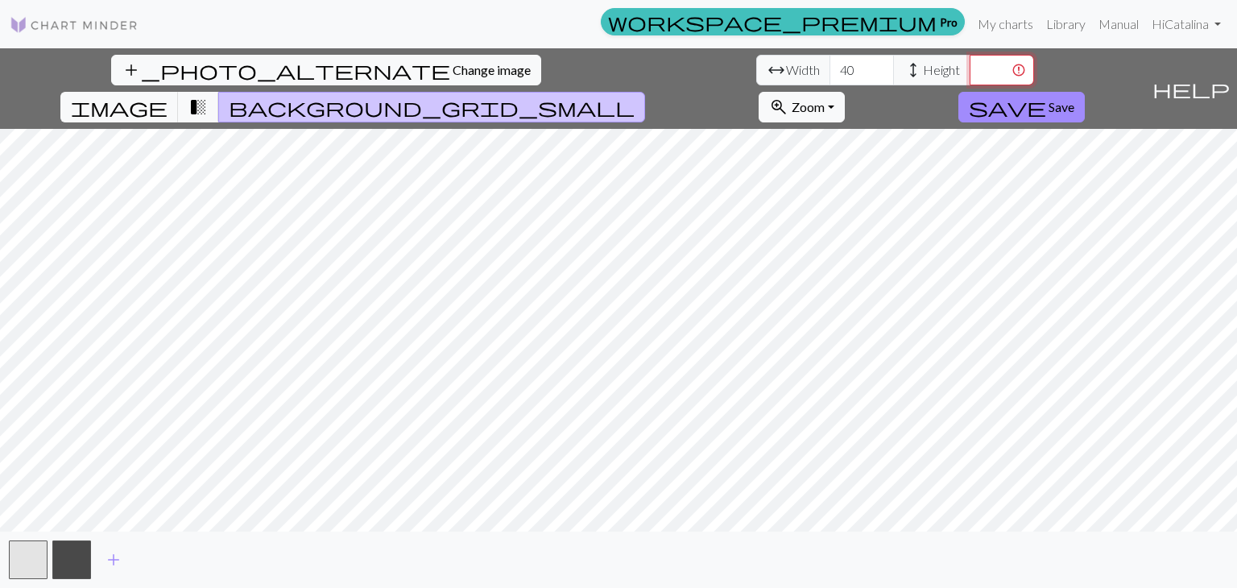
type input "3"
type input "25"
click at [829, 76] on input "40" at bounding box center [861, 70] width 64 height 31
type input "4"
click at [709, 547] on div "add" at bounding box center [618, 559] width 1237 height 56
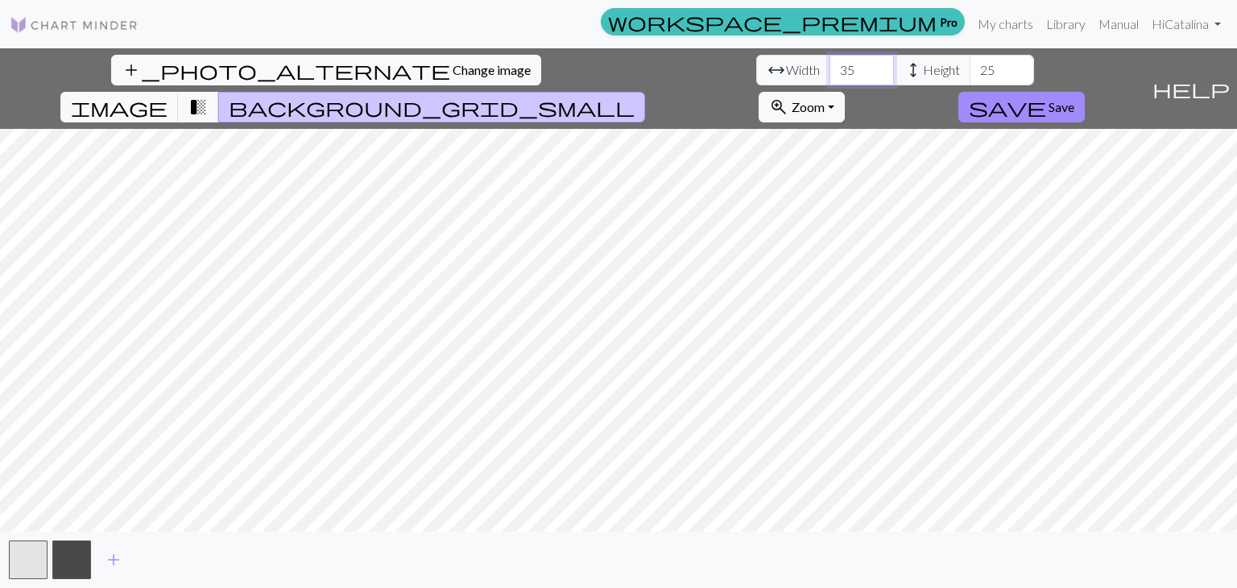
click at [829, 64] on input "35" at bounding box center [861, 70] width 64 height 31
type input "30"
click at [970, 72] on input "25" at bounding box center [1002, 70] width 64 height 31
type input "2"
type input "1"
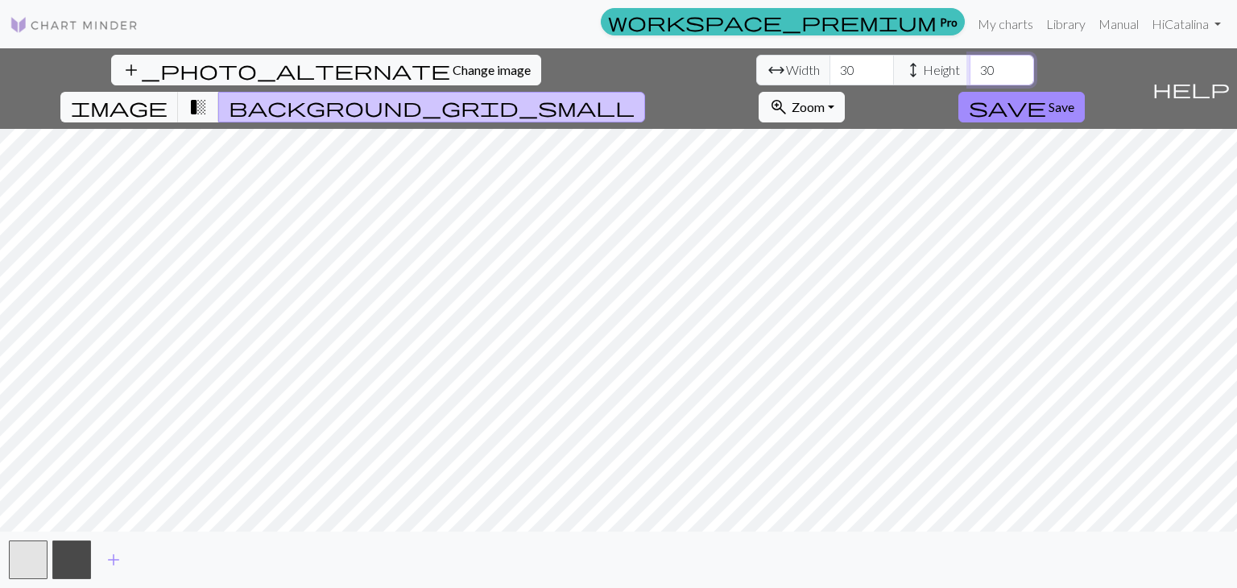
type input "30"
click at [829, 81] on input "30" at bounding box center [861, 70] width 64 height 31
type input "35"
